Goal: Transaction & Acquisition: Purchase product/service

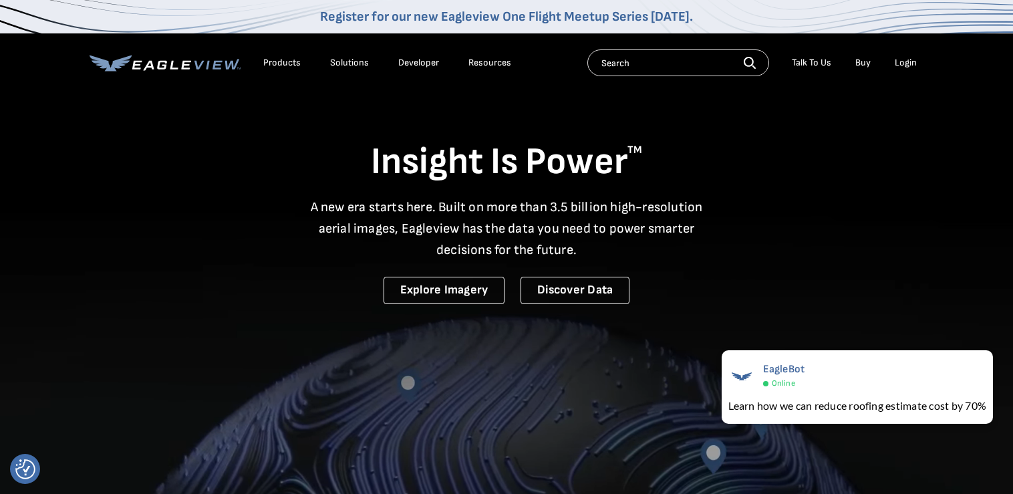
click at [328, 66] on div "Login" at bounding box center [906, 63] width 22 height 12
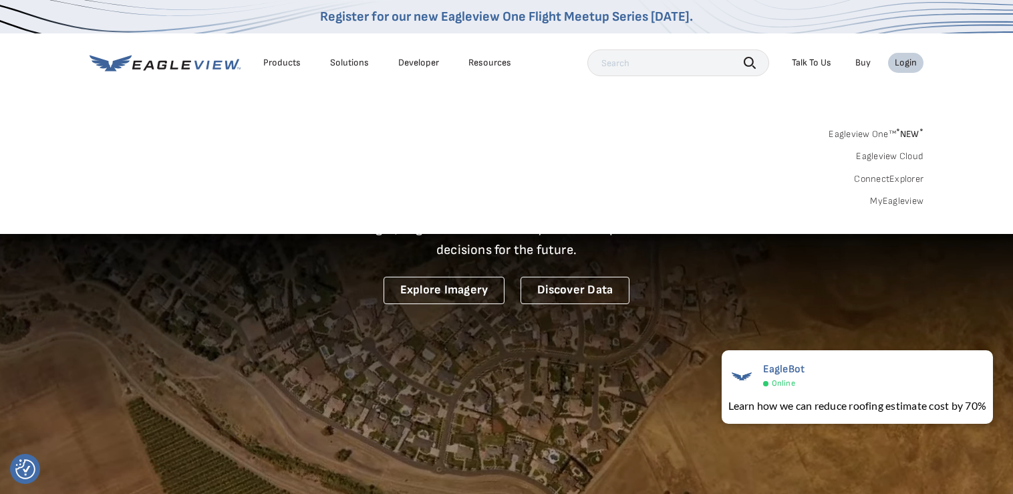
click at [328, 195] on link "MyEagleview" at bounding box center [896, 201] width 53 height 12
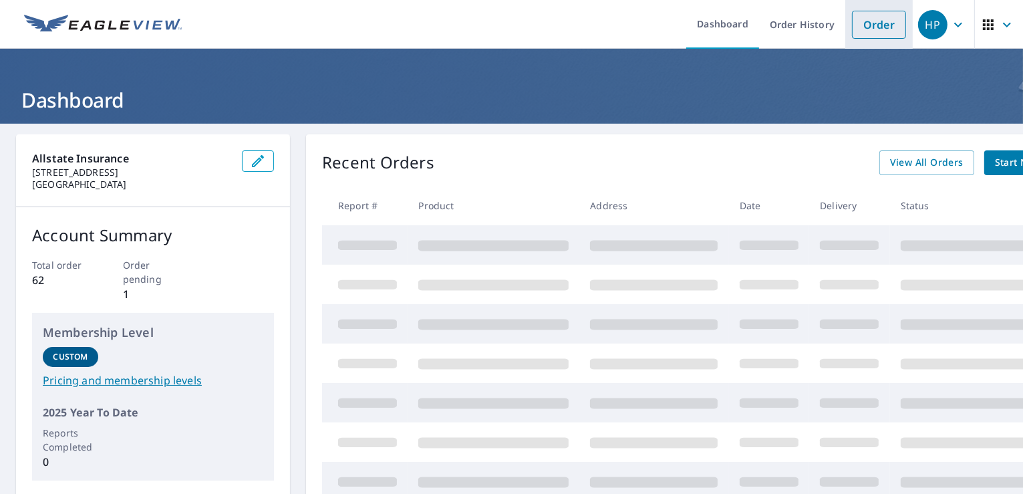
click at [852, 28] on link "Order" at bounding box center [879, 25] width 54 height 28
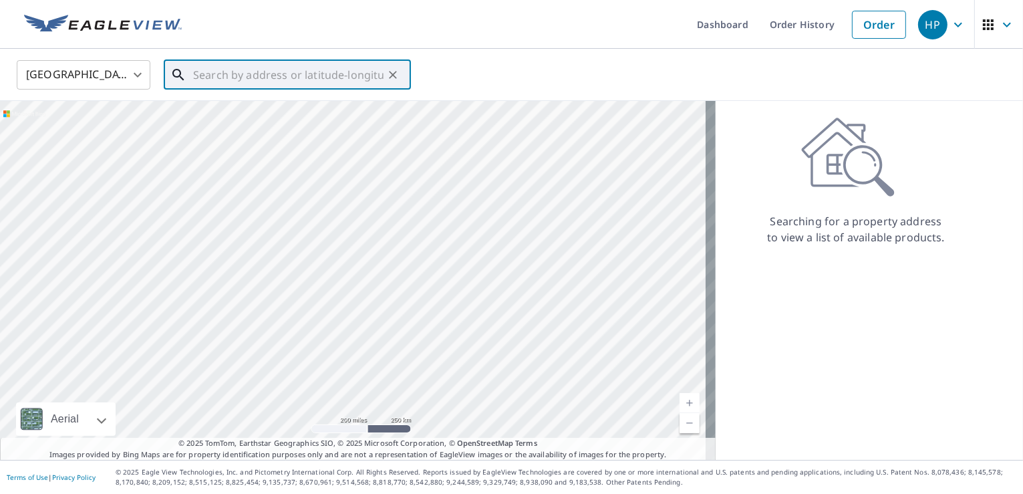
click at [271, 76] on input "text" at bounding box center [288, 74] width 191 height 37
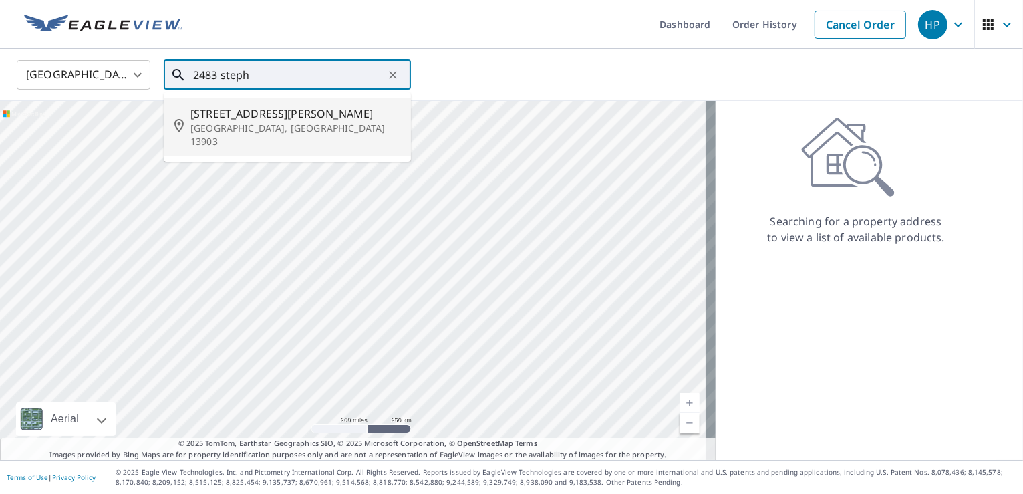
click at [263, 111] on span "[STREET_ADDRESS][PERSON_NAME]" at bounding box center [296, 114] width 210 height 16
type input "[STREET_ADDRESS][PERSON_NAME]"
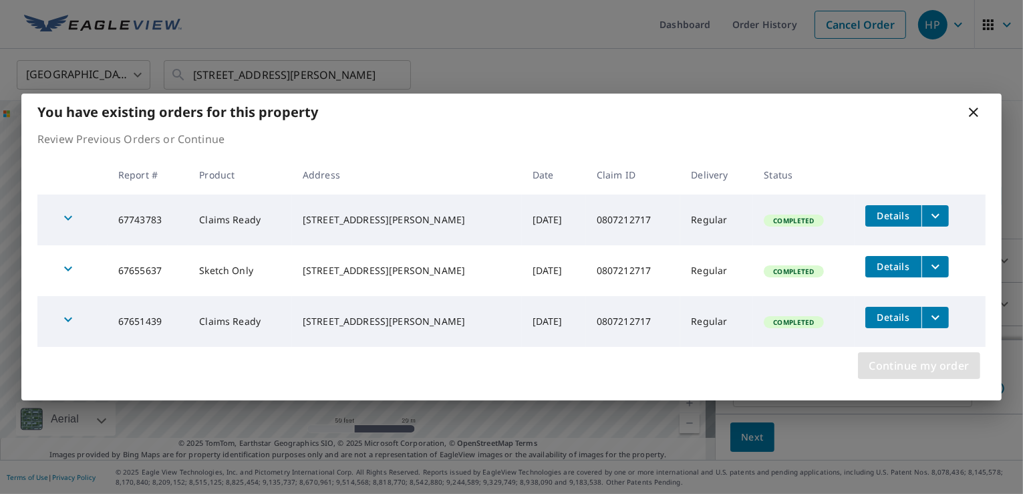
click at [898, 366] on span "Continue my order" at bounding box center [919, 365] width 101 height 19
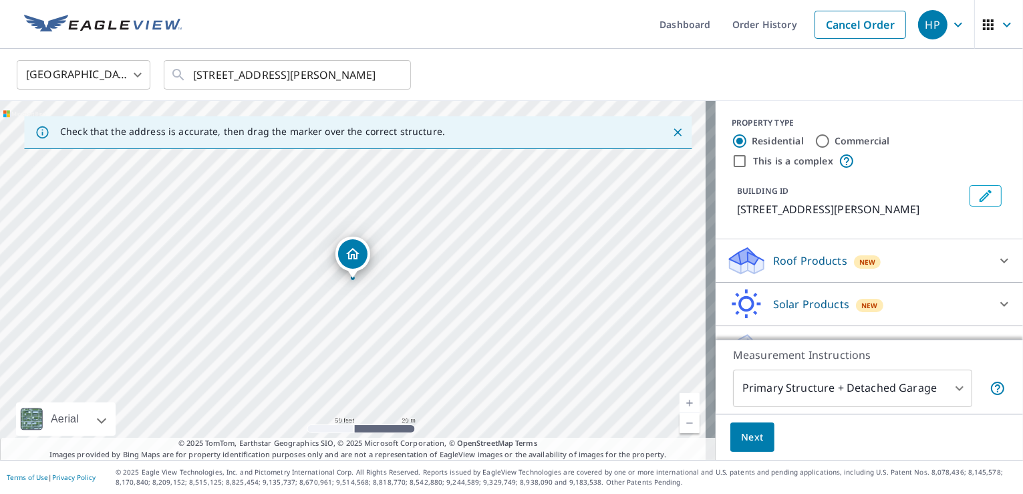
scroll to position [45, 0]
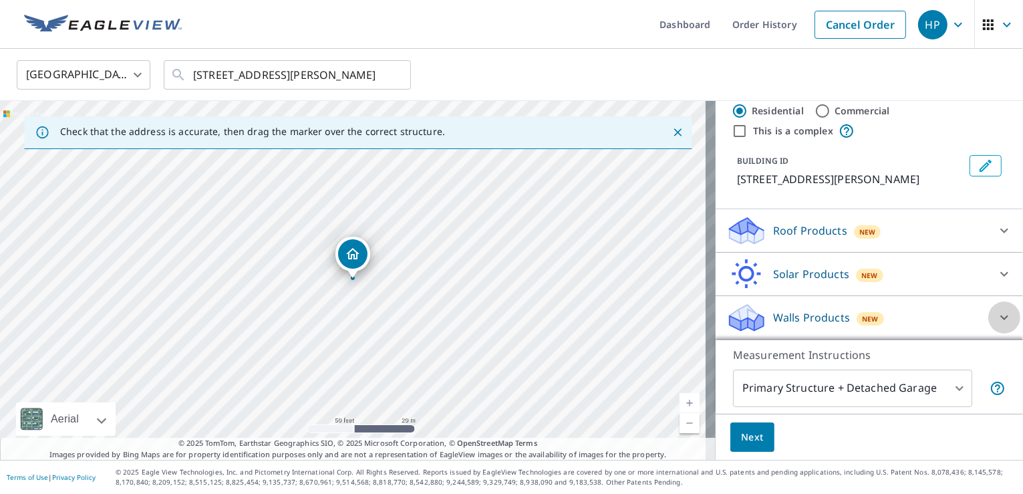
click at [997, 326] on icon at bounding box center [1005, 318] width 16 height 16
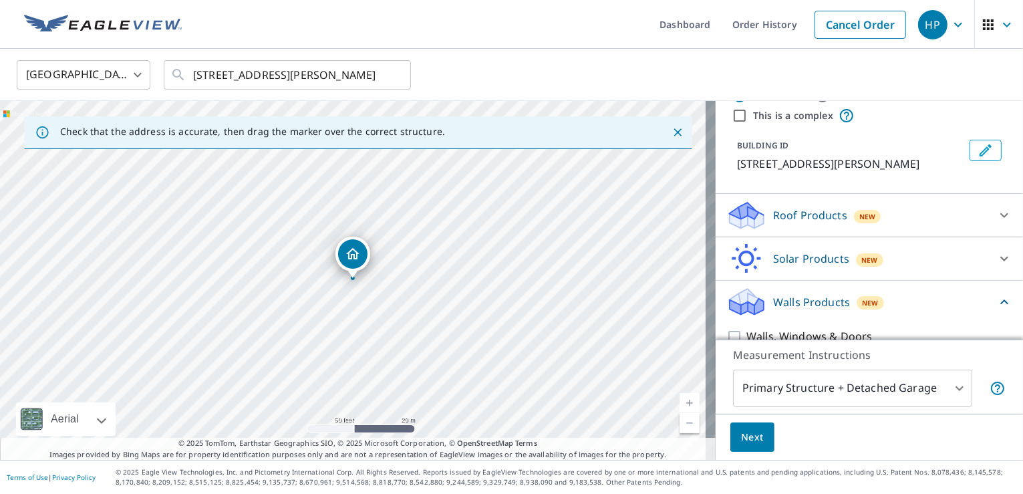
scroll to position [82, 0]
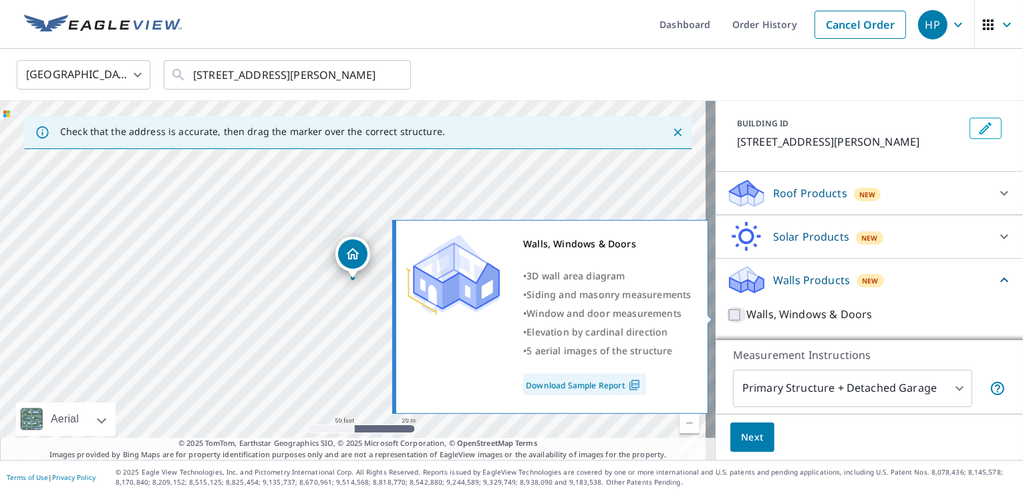
click at [727, 320] on input "Walls, Windows & Doors" at bounding box center [737, 315] width 20 height 16
checkbox input "true"
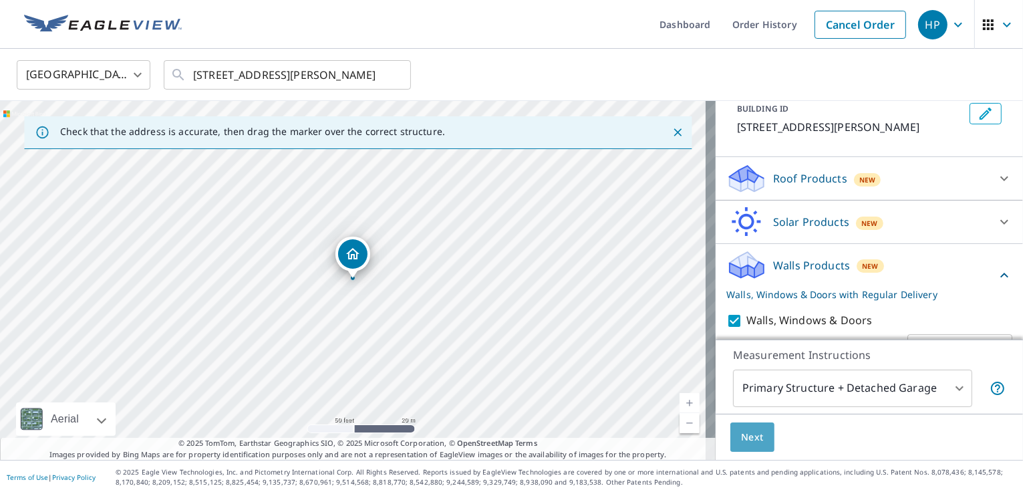
click at [751, 441] on span "Next" at bounding box center [752, 437] width 23 height 17
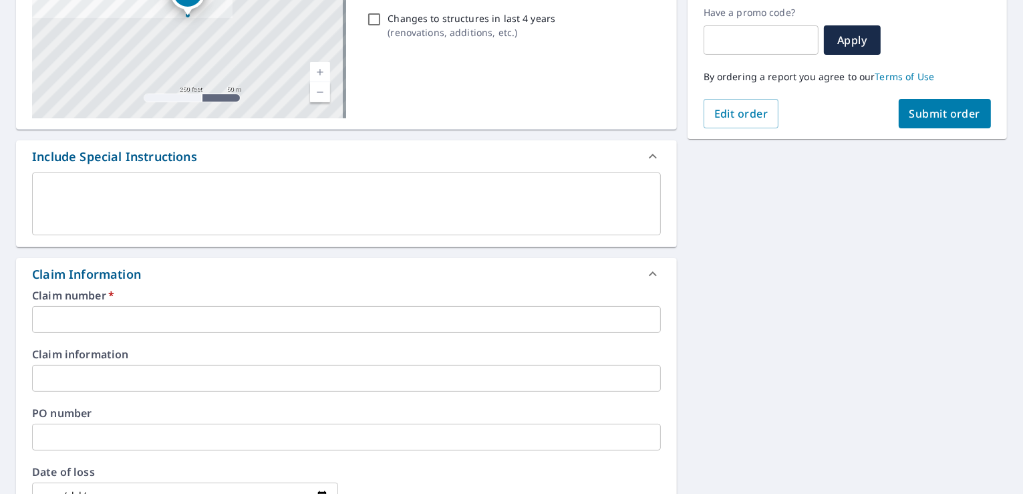
scroll to position [240, 0]
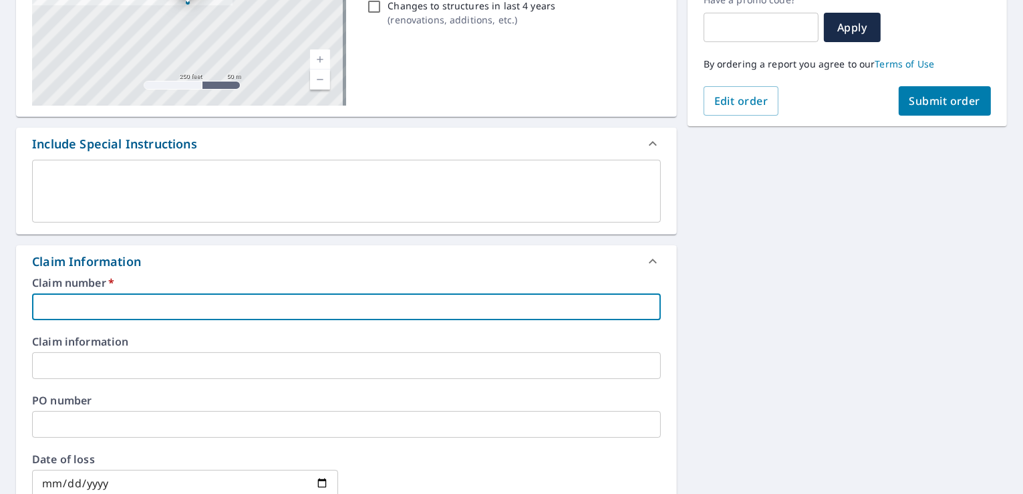
click at [358, 306] on input "text" at bounding box center [346, 306] width 629 height 27
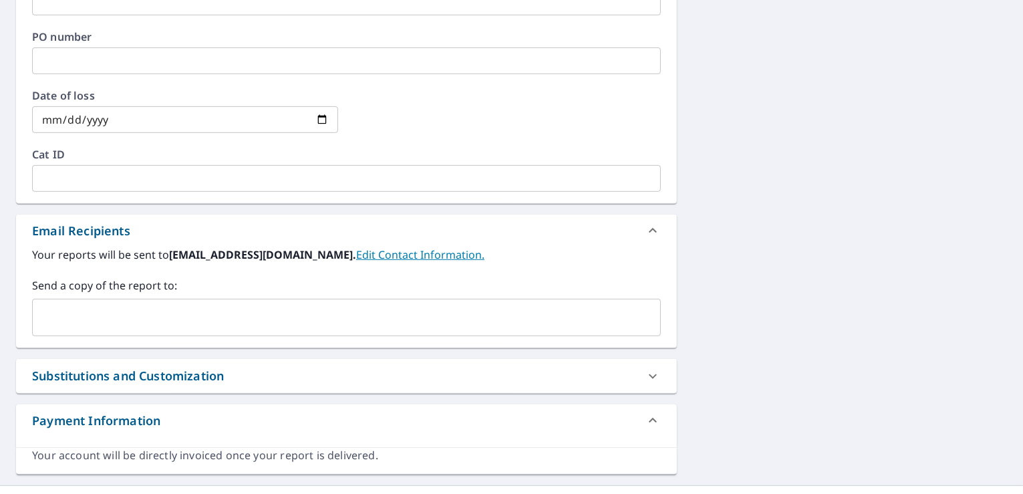
scroll to position [606, 0]
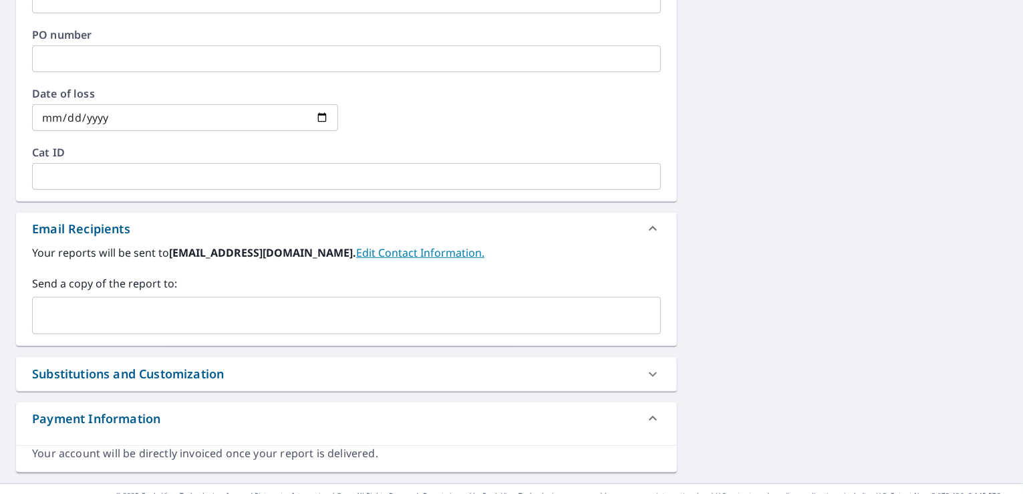
type input "0807212717"
click at [140, 321] on input "text" at bounding box center [336, 315] width 597 height 25
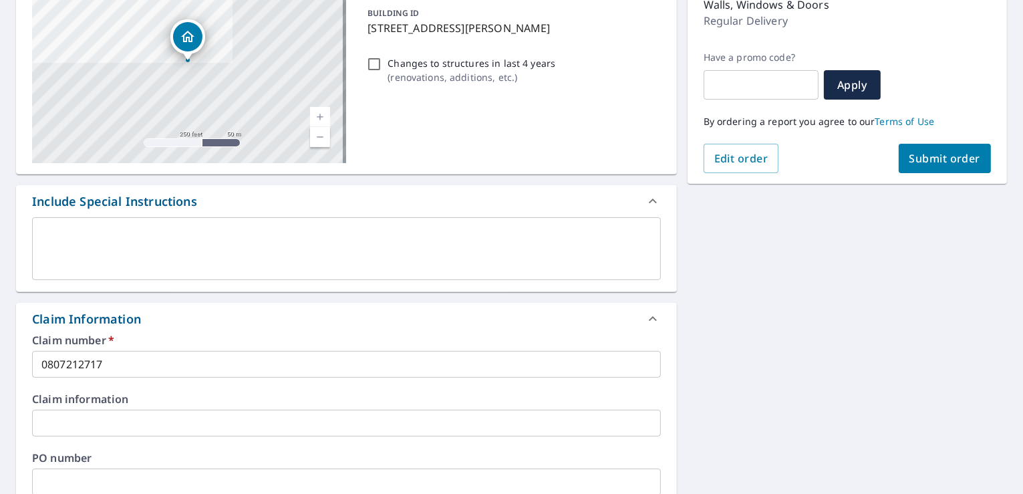
scroll to position [173, 0]
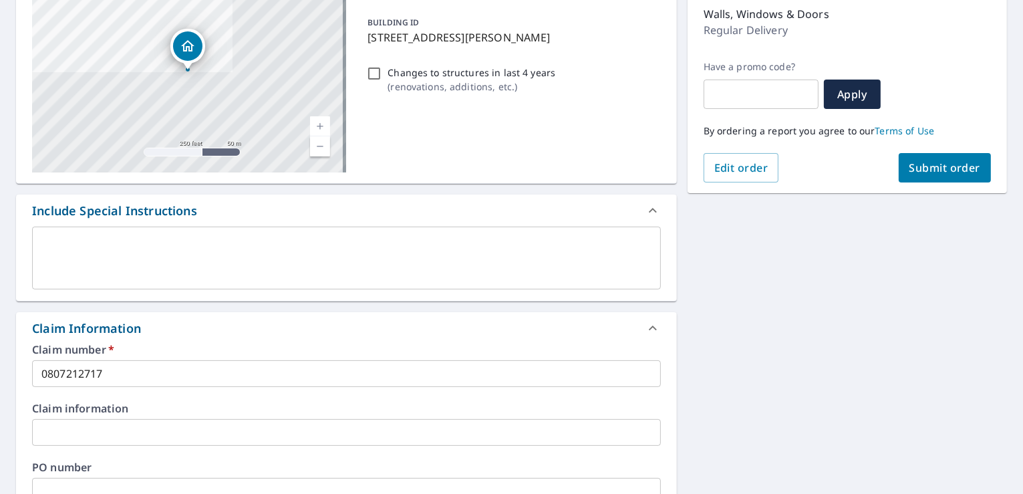
type input "[EMAIL_ADDRESS][DOMAIN_NAME]"
click at [932, 172] on span "Submit order" at bounding box center [946, 167] width 72 height 15
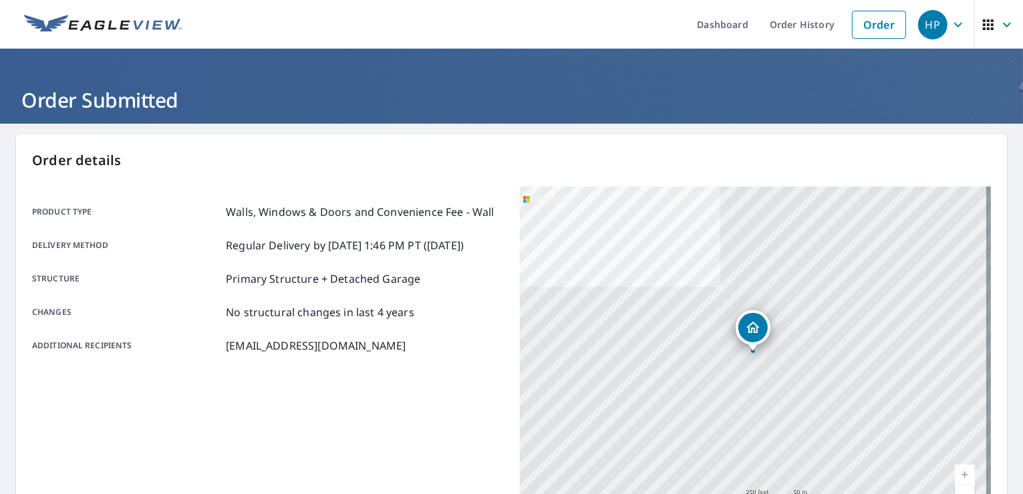
click at [953, 22] on icon "button" at bounding box center [959, 25] width 16 height 16
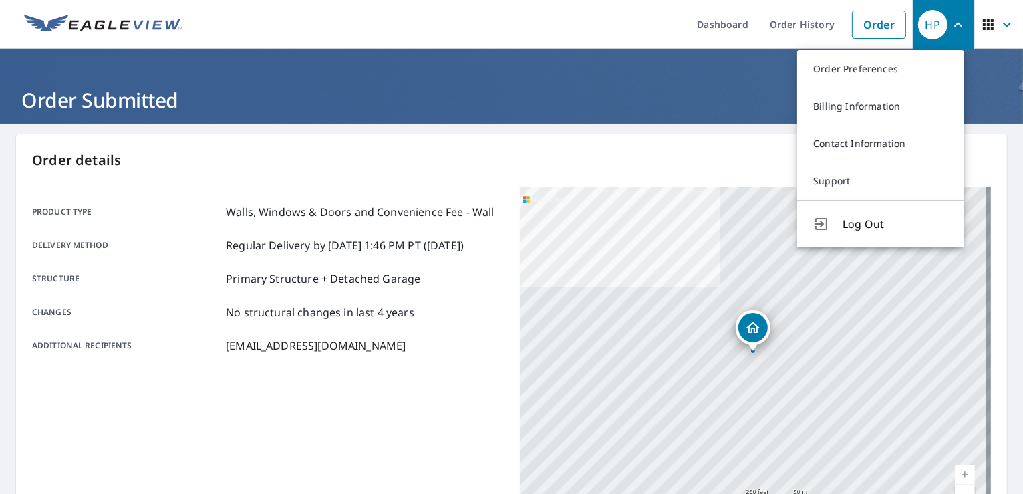
click at [591, 157] on p "Order details" at bounding box center [511, 160] width 959 height 20
